Goal: Transaction & Acquisition: Purchase product/service

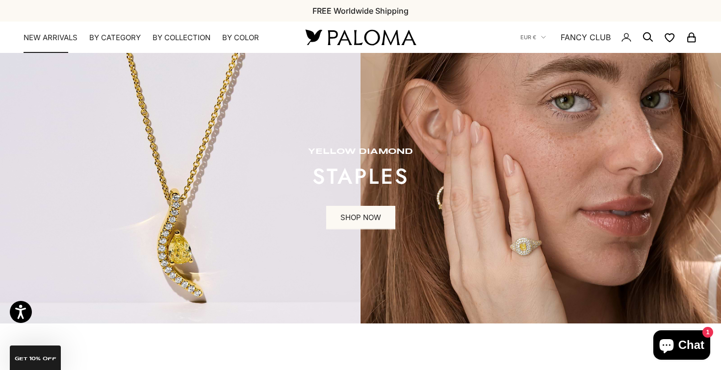
click at [65, 37] on link "NEW ARRIVALS" at bounding box center [51, 38] width 54 height 10
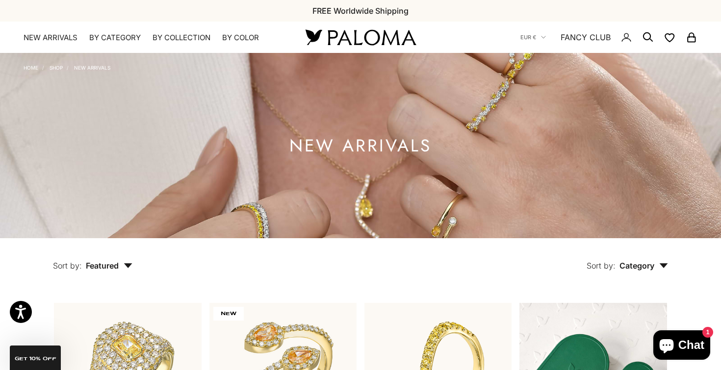
click at [348, 107] on img at bounding box center [360, 145] width 721 height 185
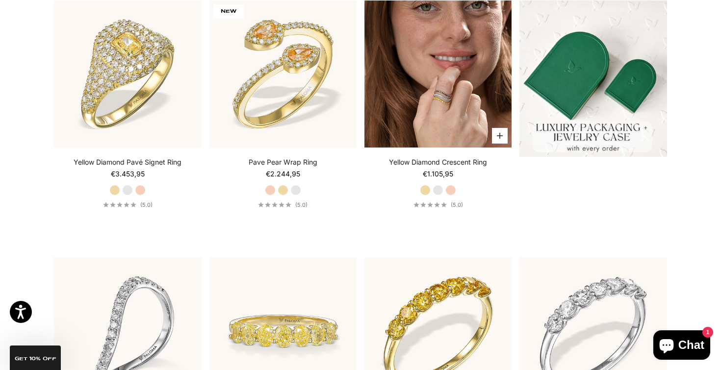
scroll to position [305, 0]
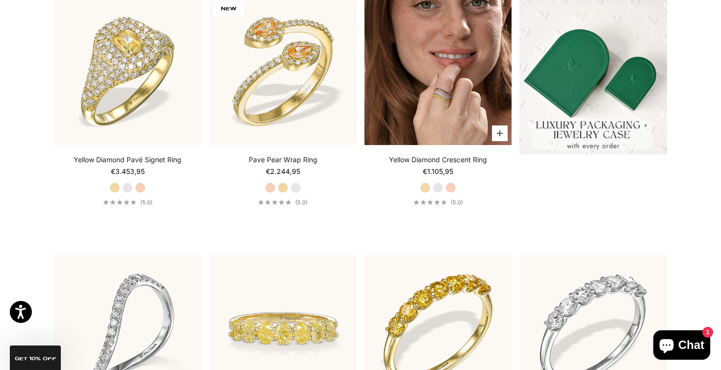
click at [434, 127] on img at bounding box center [437, 71] width 147 height 147
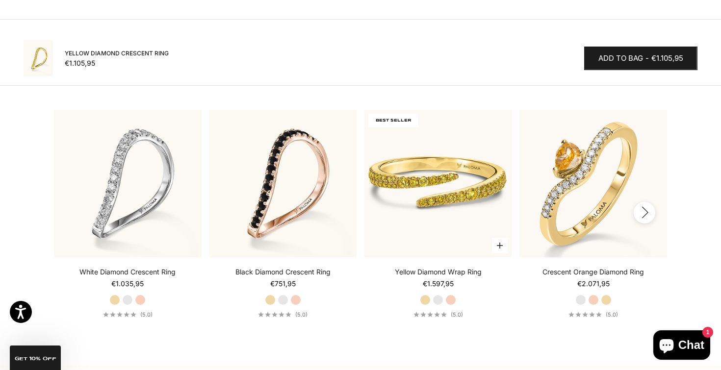
scroll to position [1064, 0]
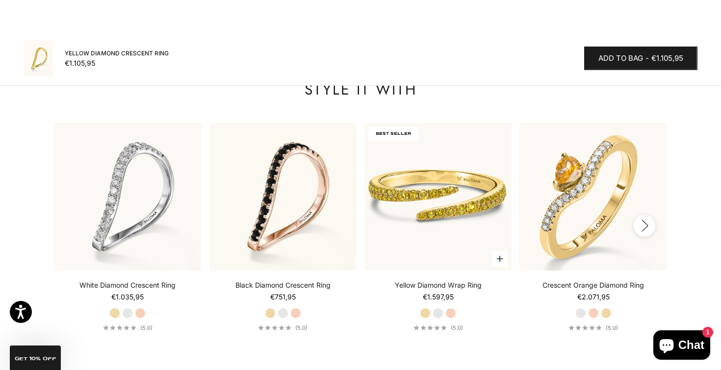
click at [480, 186] on img at bounding box center [437, 196] width 147 height 147
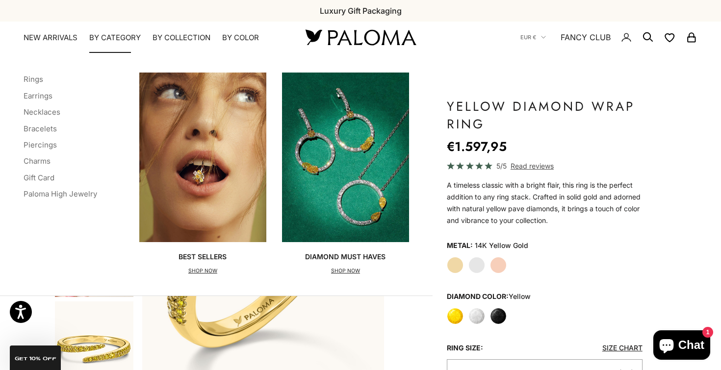
click at [37, 74] on li "Rings" at bounding box center [61, 79] width 74 height 13
click at [37, 77] on link "Rings" at bounding box center [34, 79] width 20 height 9
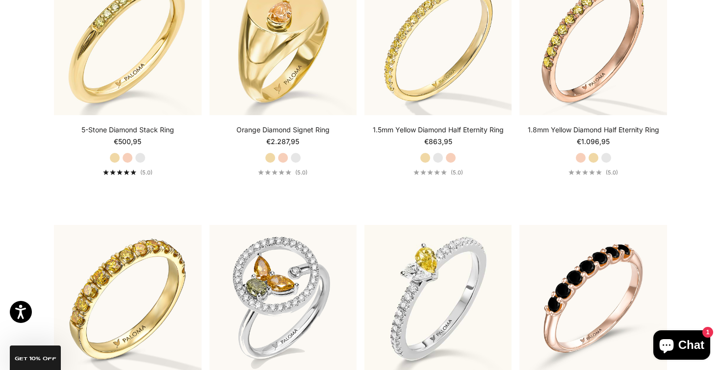
scroll to position [2685, 0]
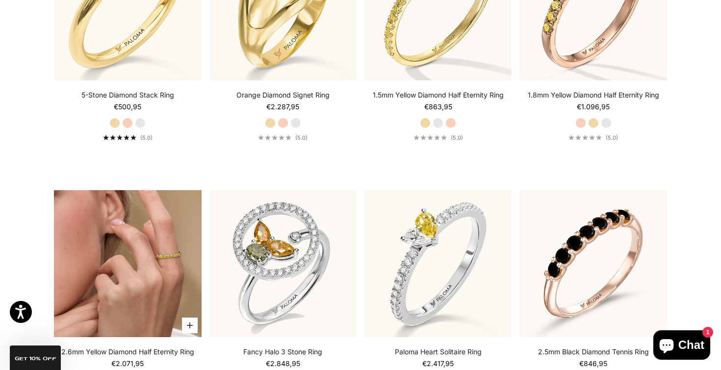
click at [177, 205] on img at bounding box center [127, 263] width 147 height 147
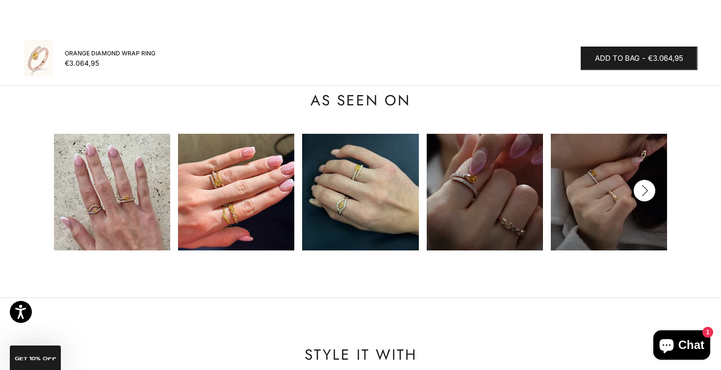
scroll to position [934, 0]
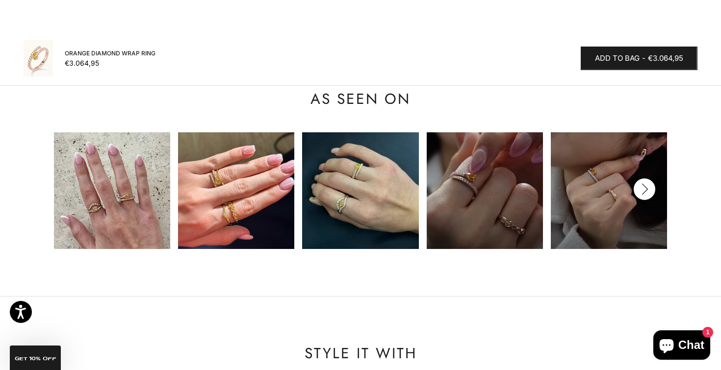
click at [363, 187] on img at bounding box center [360, 190] width 116 height 116
click at [395, 281] on main "Home BEST SELLERS Orange Diamond Wrap Ring Zoom picture Save Add to wishlist" at bounding box center [360, 119] width 721 height 2001
click at [653, 188] on button "Next" at bounding box center [645, 190] width 22 height 22
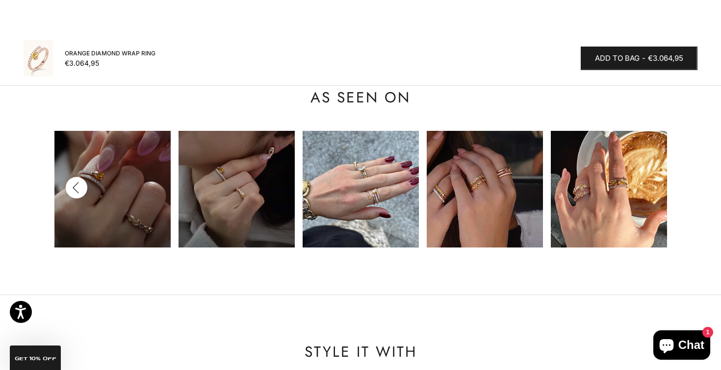
scroll to position [936, 0]
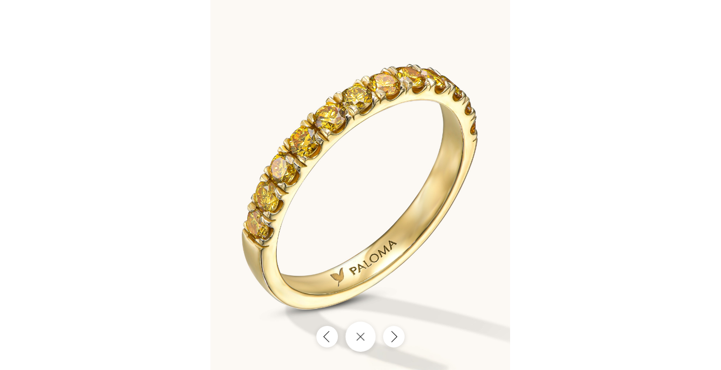
click at [372, 336] on button "Close gallery" at bounding box center [360, 337] width 30 height 30
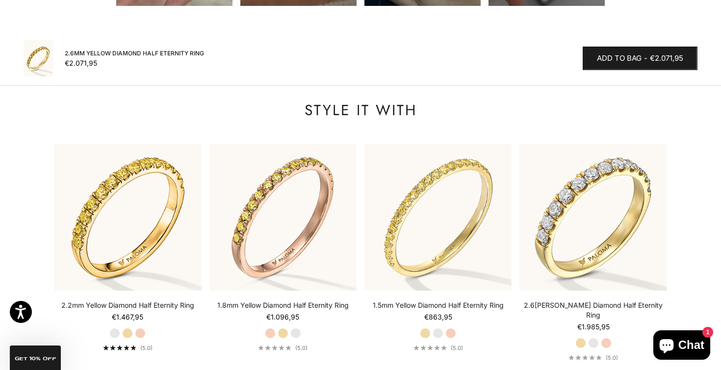
scroll to position [1367, 0]
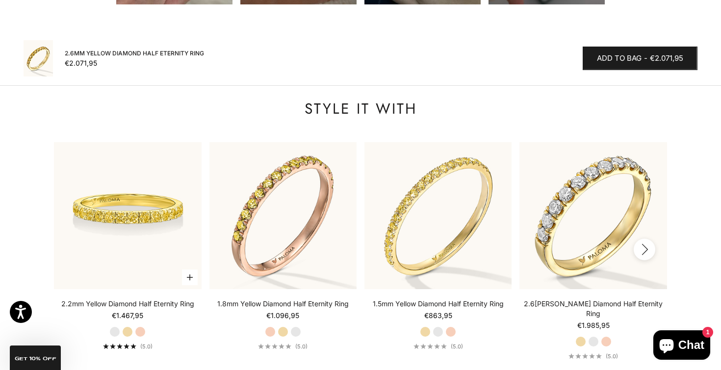
click at [181, 211] on img at bounding box center [127, 215] width 147 height 147
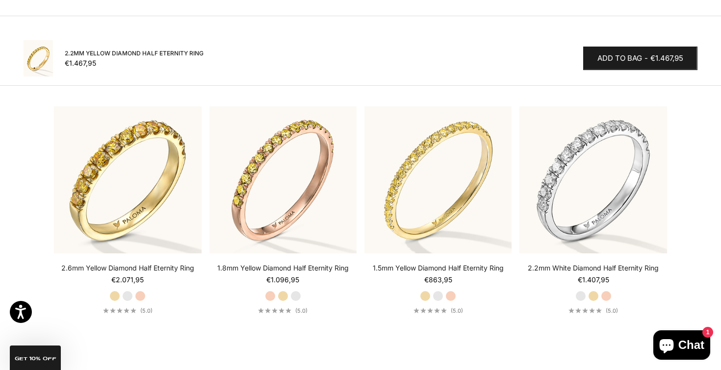
scroll to position [1154, 0]
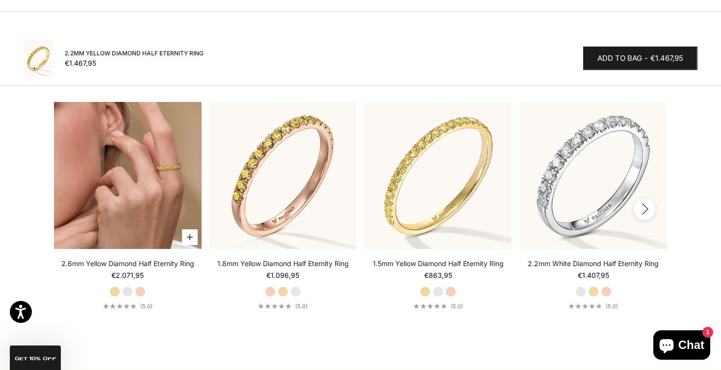
click at [150, 183] on img at bounding box center [127, 175] width 147 height 147
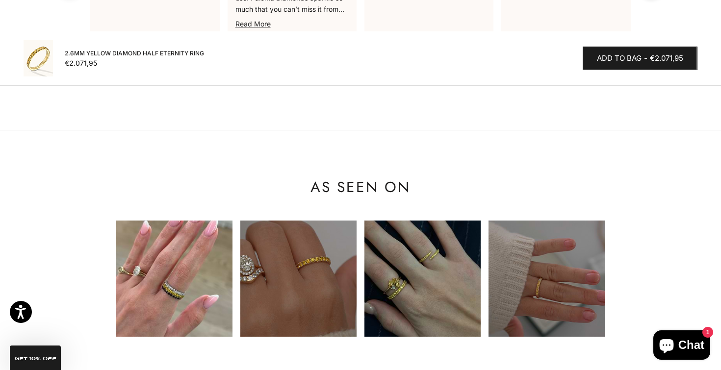
scroll to position [1035, 0]
